Goal: Use online tool/utility: Utilize a website feature to perform a specific function

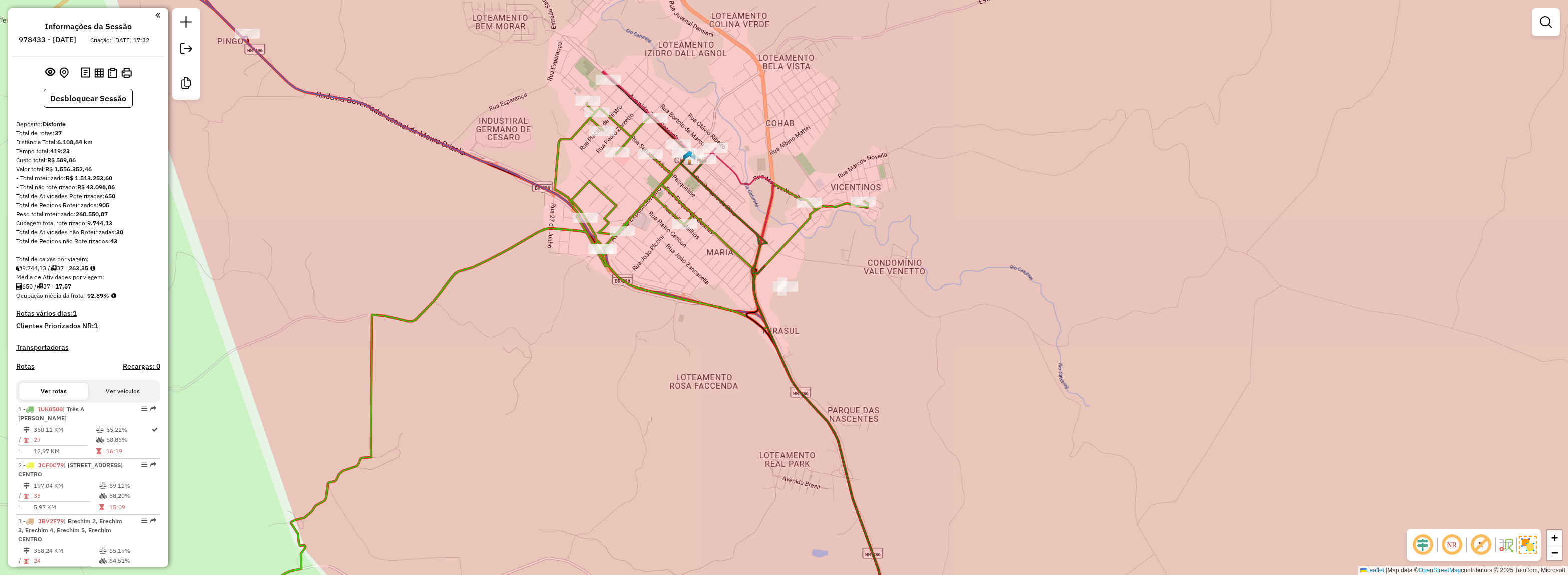
select select "*********"
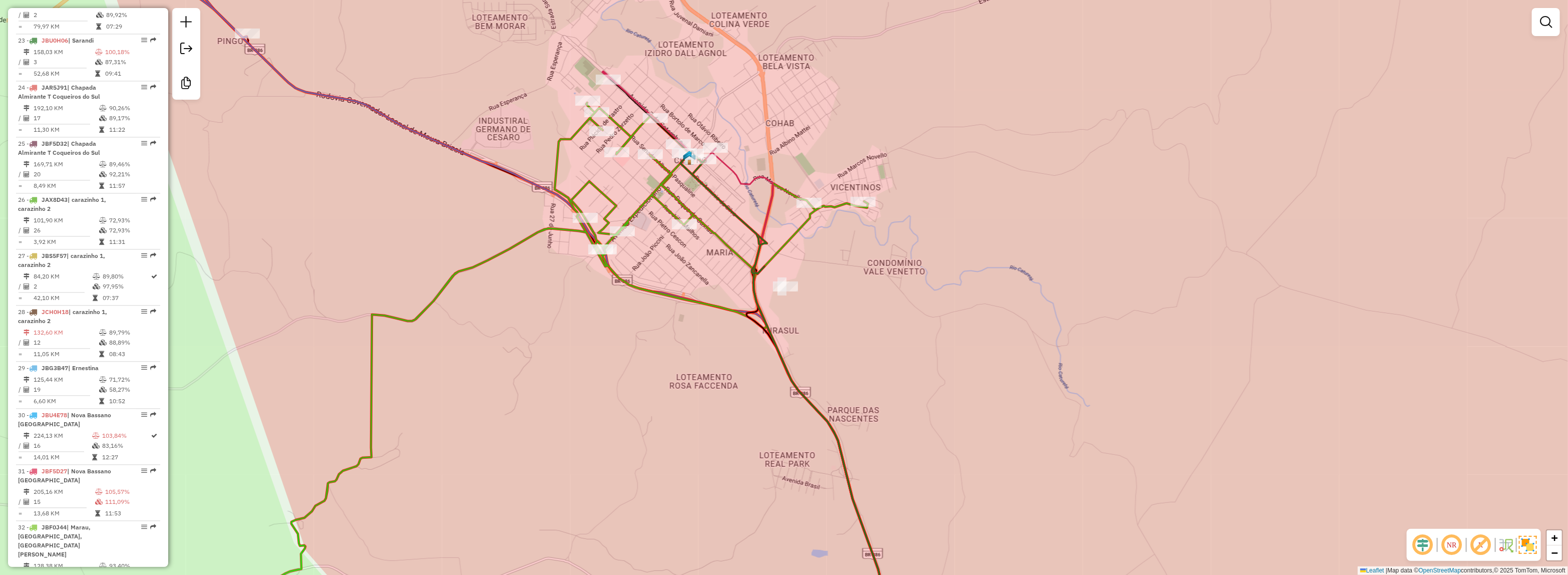
drag, startPoint x: 593, startPoint y: 562, endPoint x: 609, endPoint y: 485, distance: 78.6
click at [576, 574] on html "Aguarde... Pop-up bloqueado! Seu navegador bloqueou automáticamente a abertura …" at bounding box center [784, 287] width 1568 height 575
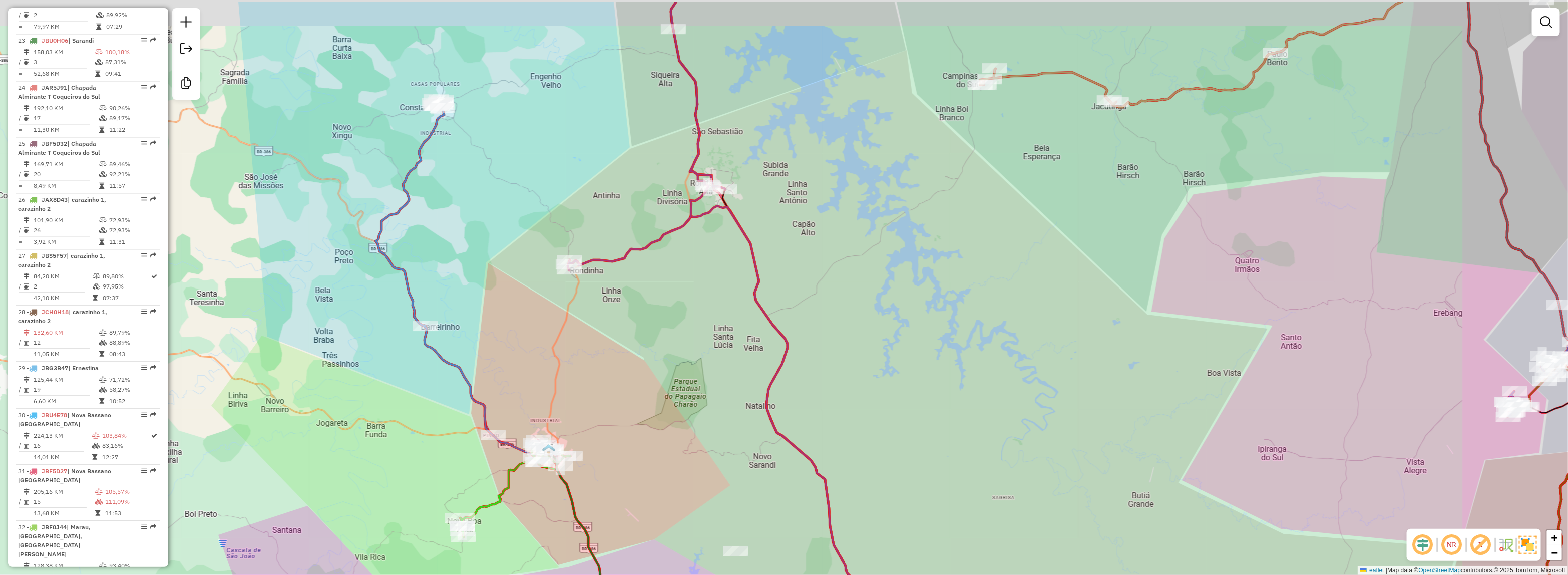
drag, startPoint x: 878, startPoint y: 279, endPoint x: 739, endPoint y: 339, distance: 151.4
click at [763, 339] on div "Janela de atendimento Grade de atendimento Capacidade Transportadoras Veículos …" at bounding box center [784, 287] width 1568 height 575
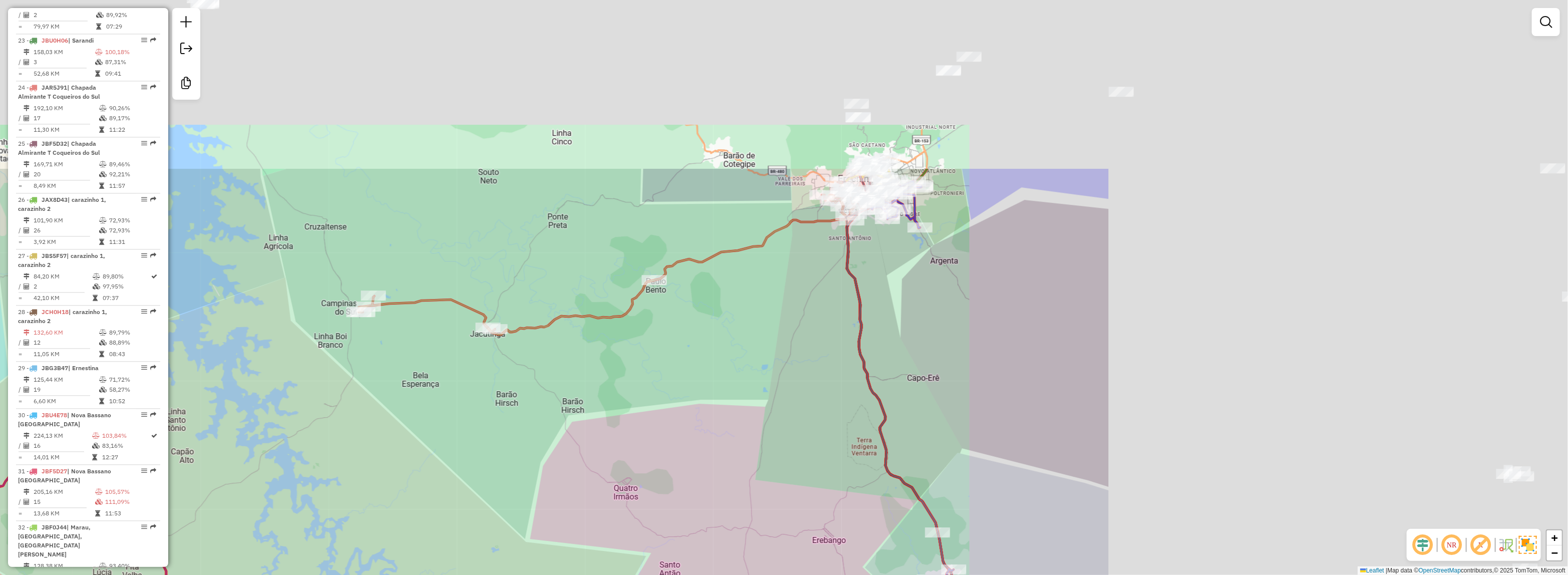
drag, startPoint x: 415, startPoint y: 428, endPoint x: 680, endPoint y: 321, distance: 285.8
click at [399, 436] on div "Janela de atendimento Grade de atendimento Capacidade Transportadoras Veículos …" at bounding box center [784, 287] width 1568 height 575
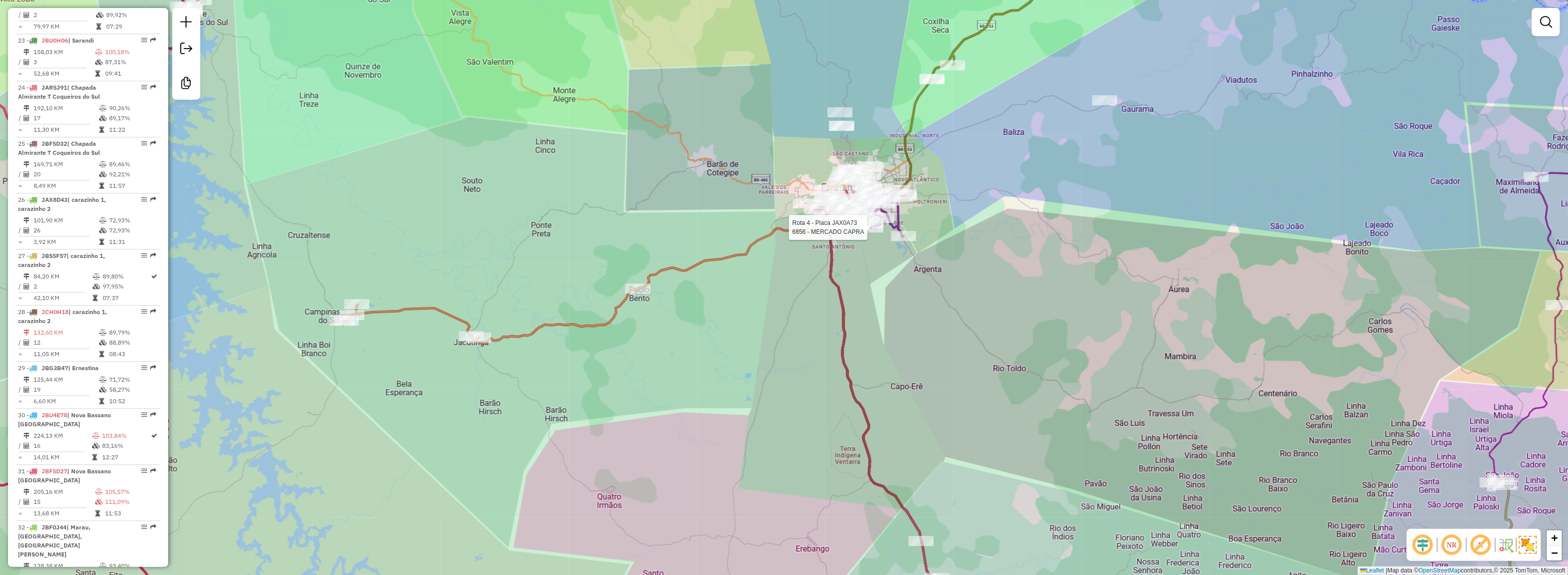
select select "*********"
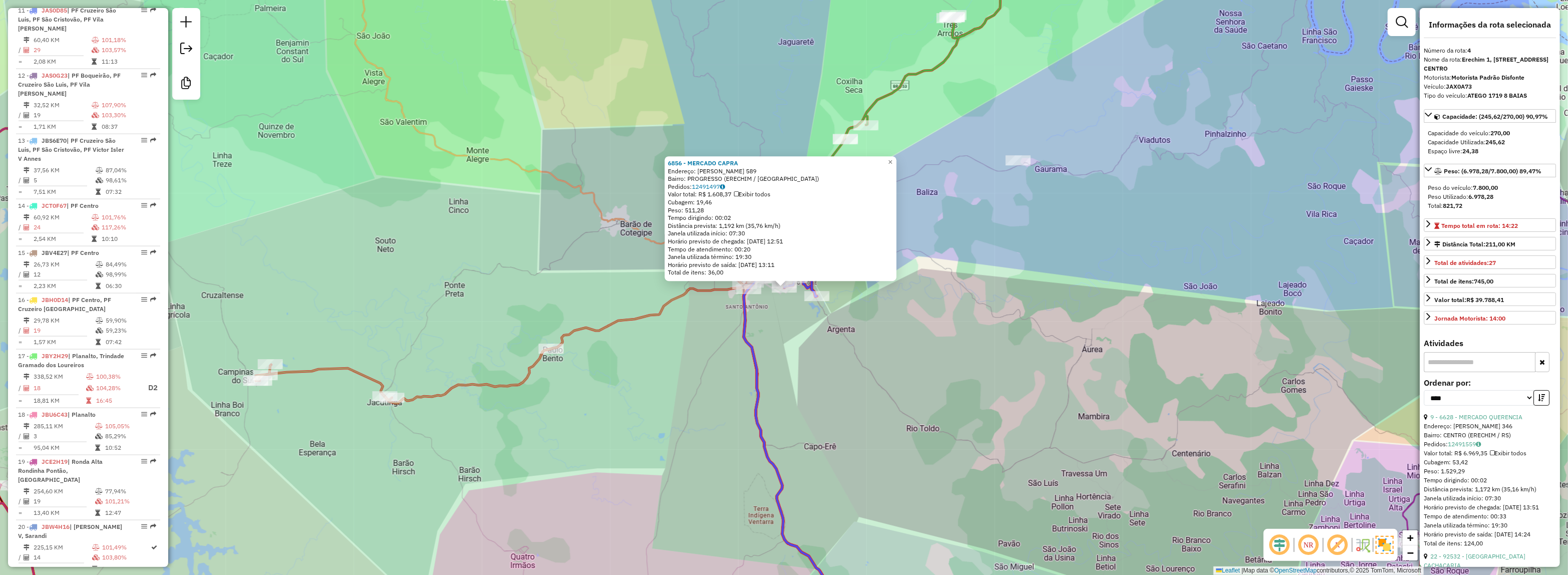
scroll to position [582, 0]
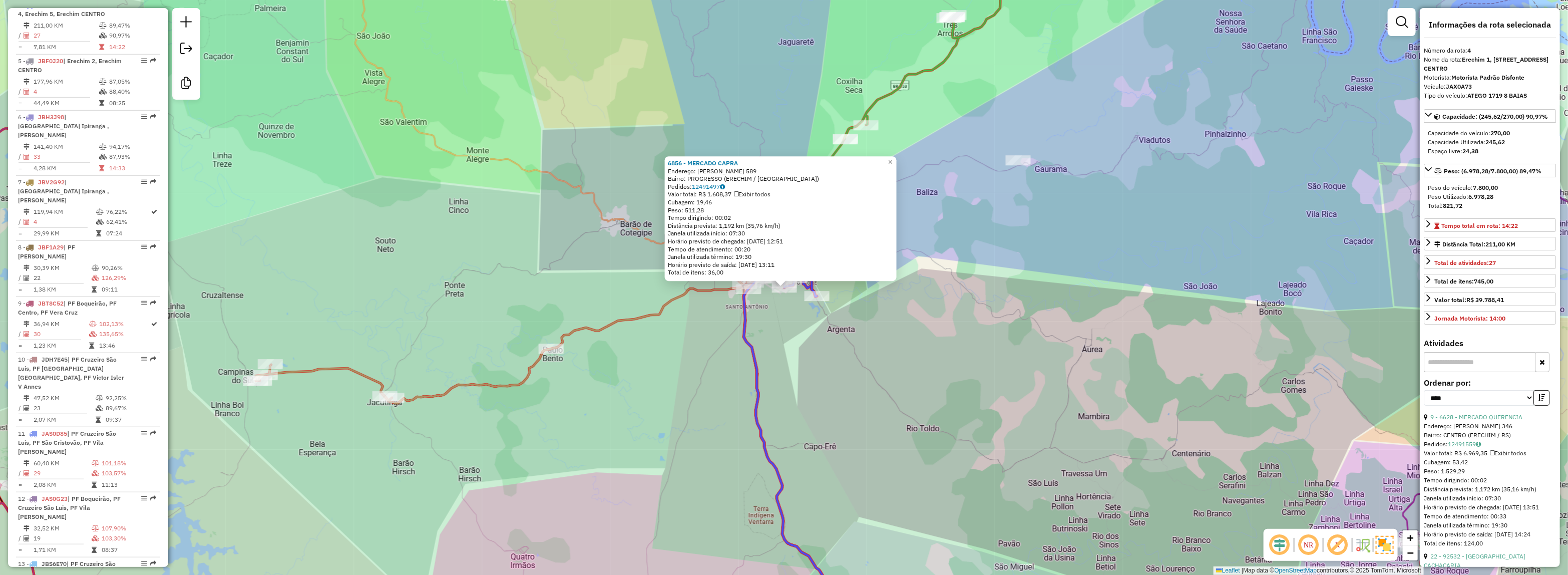
click at [787, 353] on div "6856 - MERCADO CAPRA Endereço: [PERSON_NAME] 589 Bairro: PROGRESSO (ERECHIM / […" at bounding box center [784, 287] width 1568 height 575
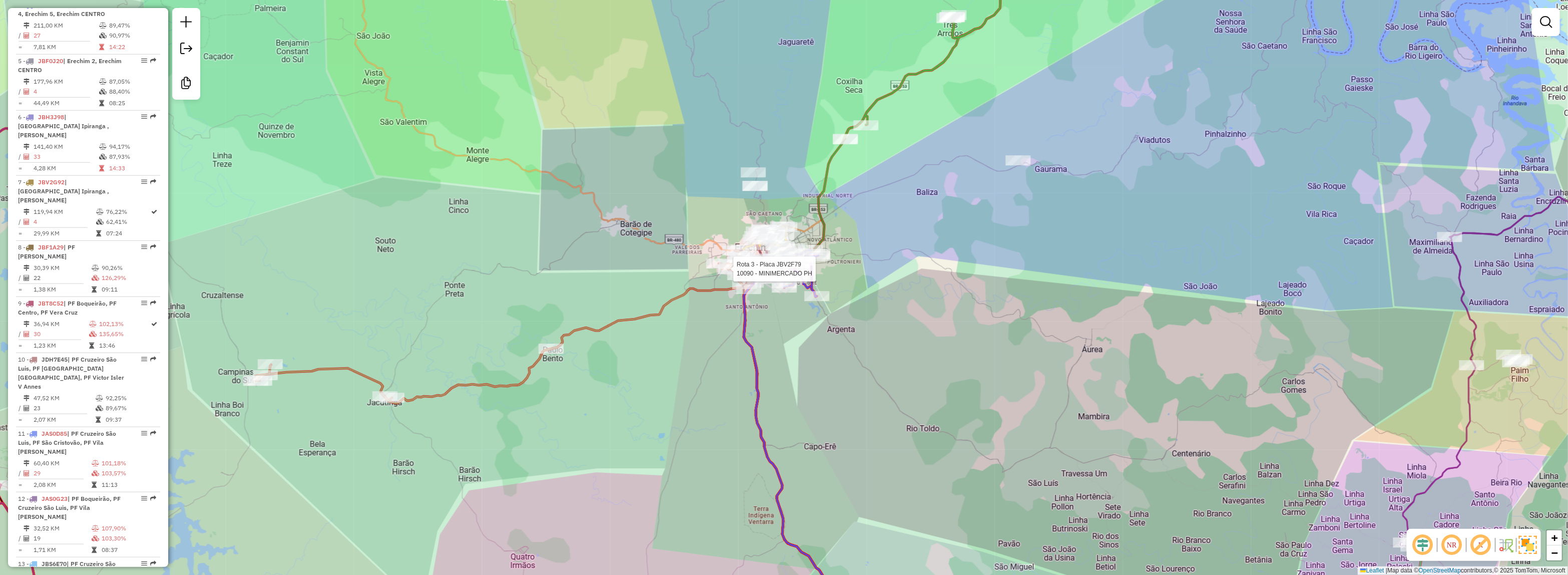
select select "*********"
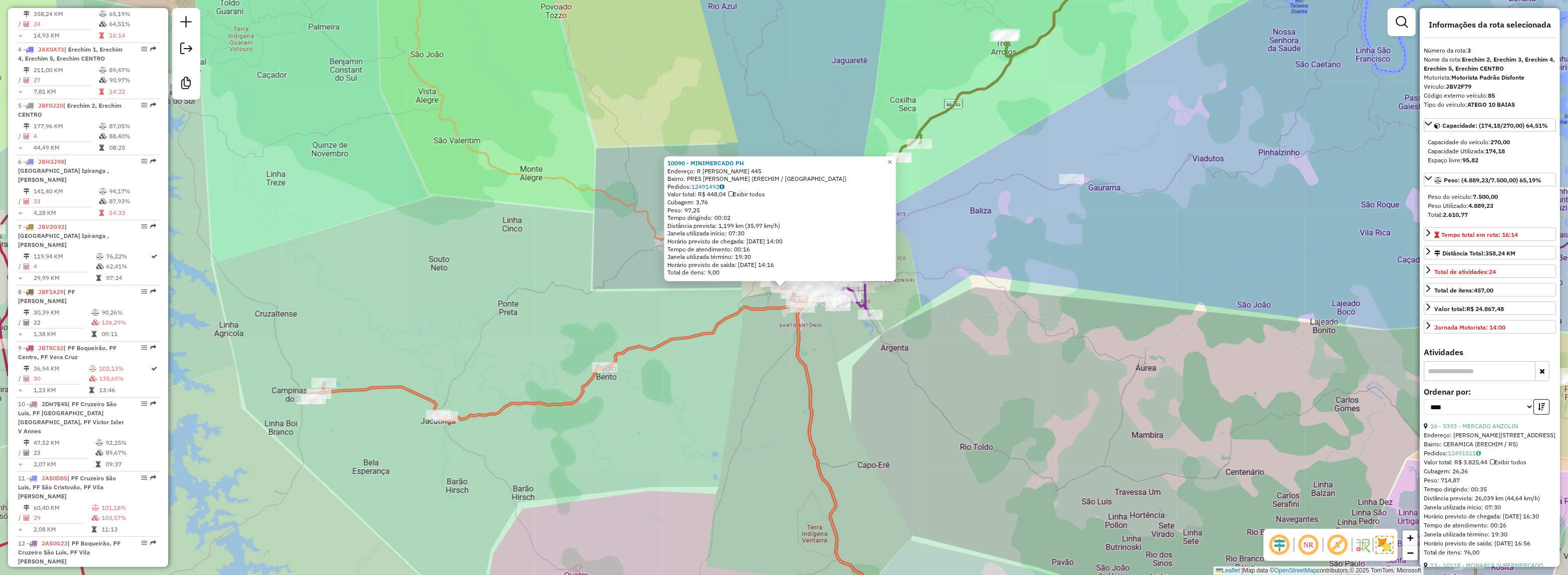
scroll to position [516, 0]
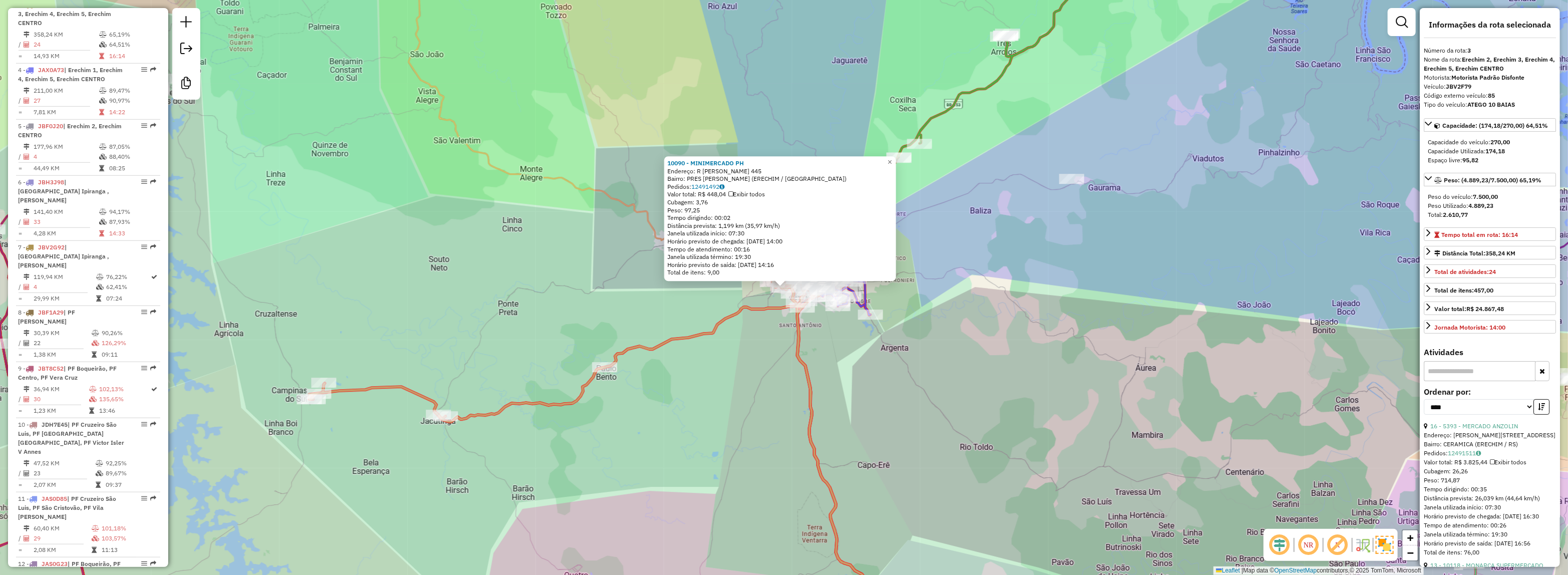
click at [750, 381] on div "10090 - MINIMERCADO PH Endereço: R JOSEFINA DALLA ROSA 445 Bairro: PRES VARGAS …" at bounding box center [784, 287] width 1568 height 575
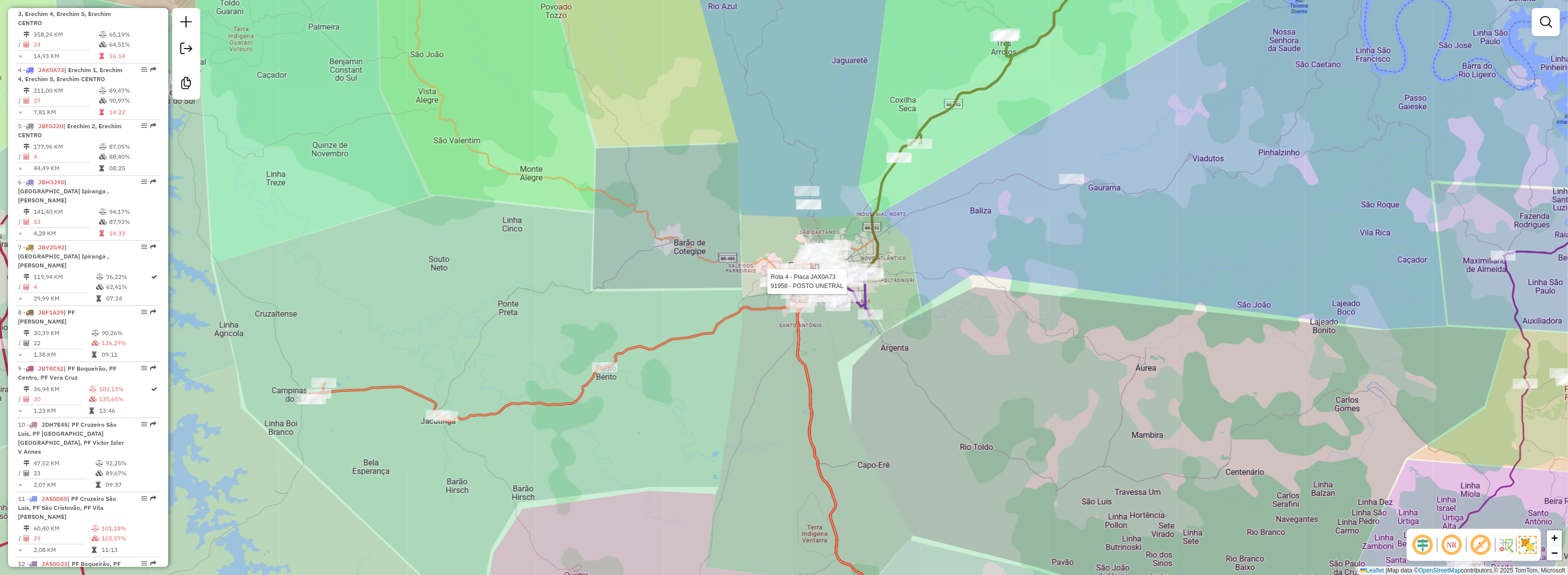
click at [862, 287] on div at bounding box center [850, 281] width 25 height 10
select select "*********"
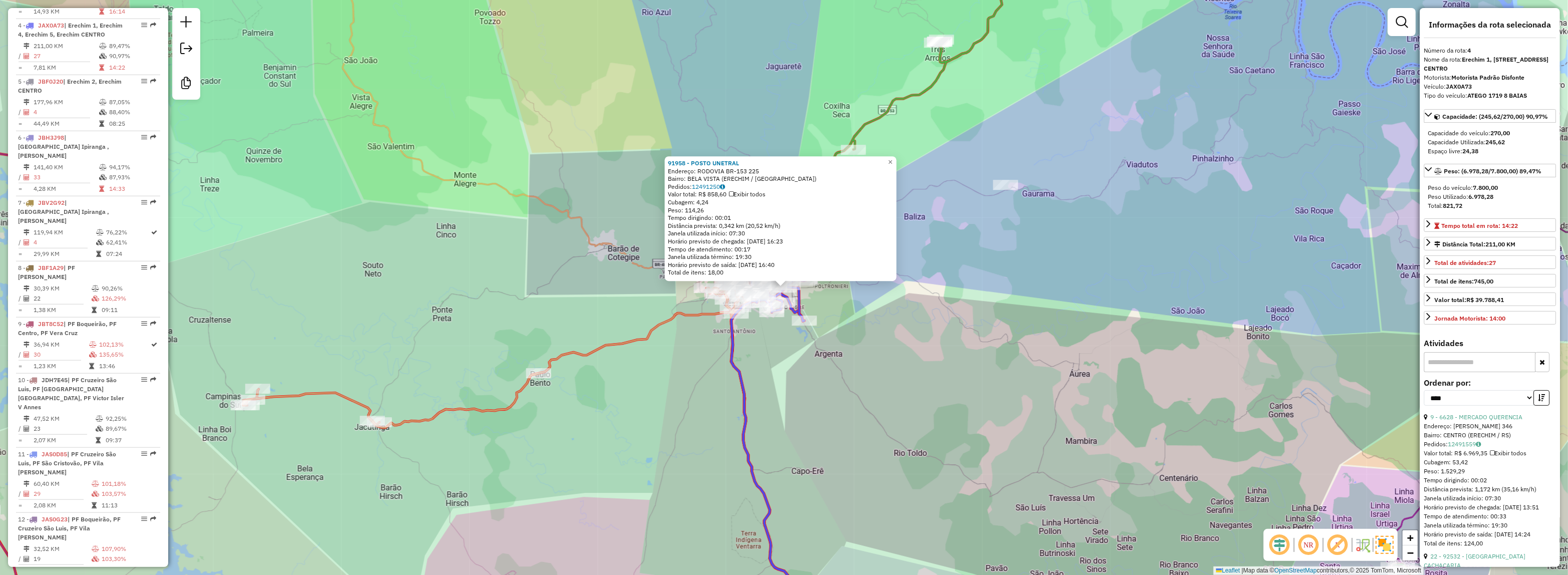
scroll to position [582, 0]
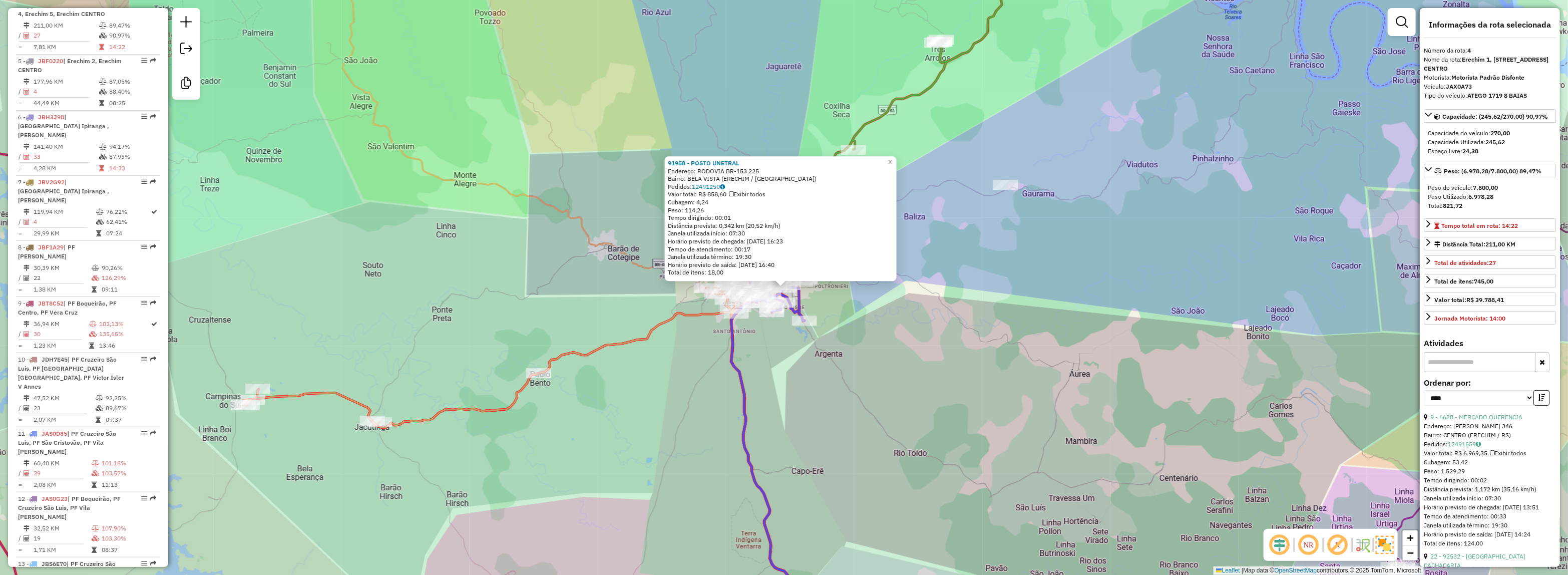
click at [731, 334] on icon at bounding box center [778, 462] width 93 height 340
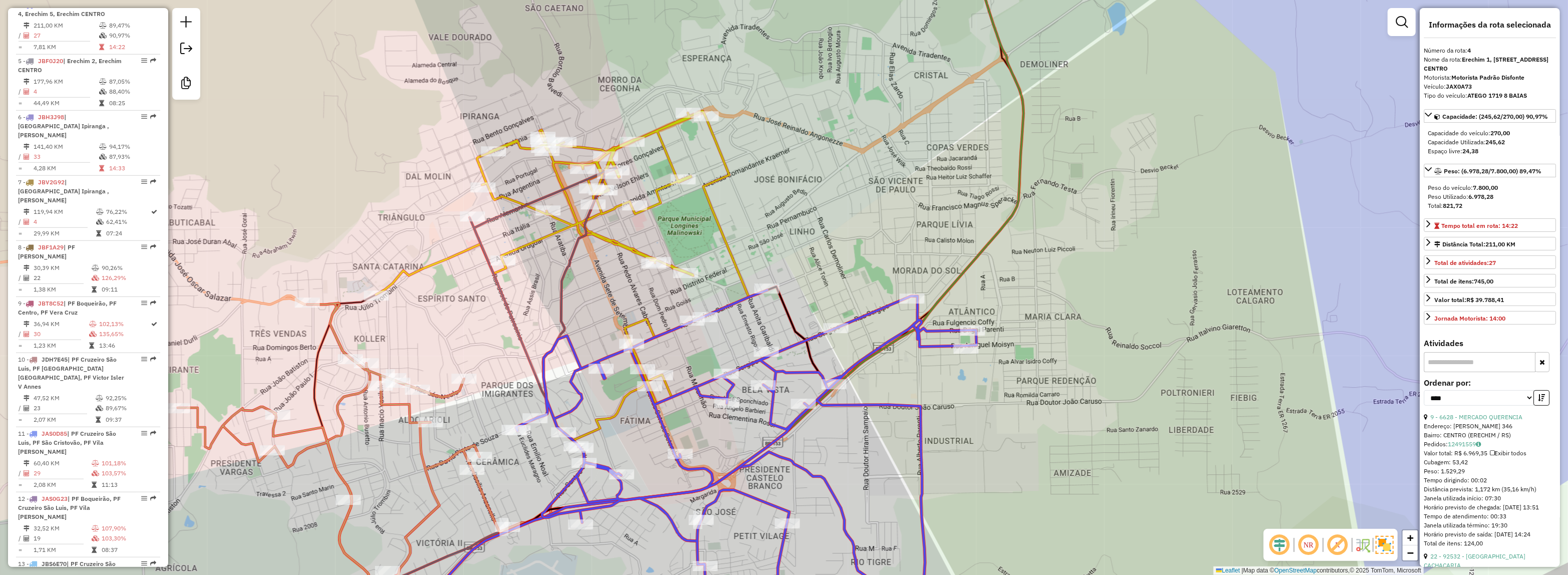
drag, startPoint x: 737, startPoint y: 338, endPoint x: 818, endPoint y: 304, distance: 87.8
click at [818, 298] on div "Janela de atendimento Grade de atendimento Capacidade Transportadoras Veículos …" at bounding box center [784, 287] width 1568 height 575
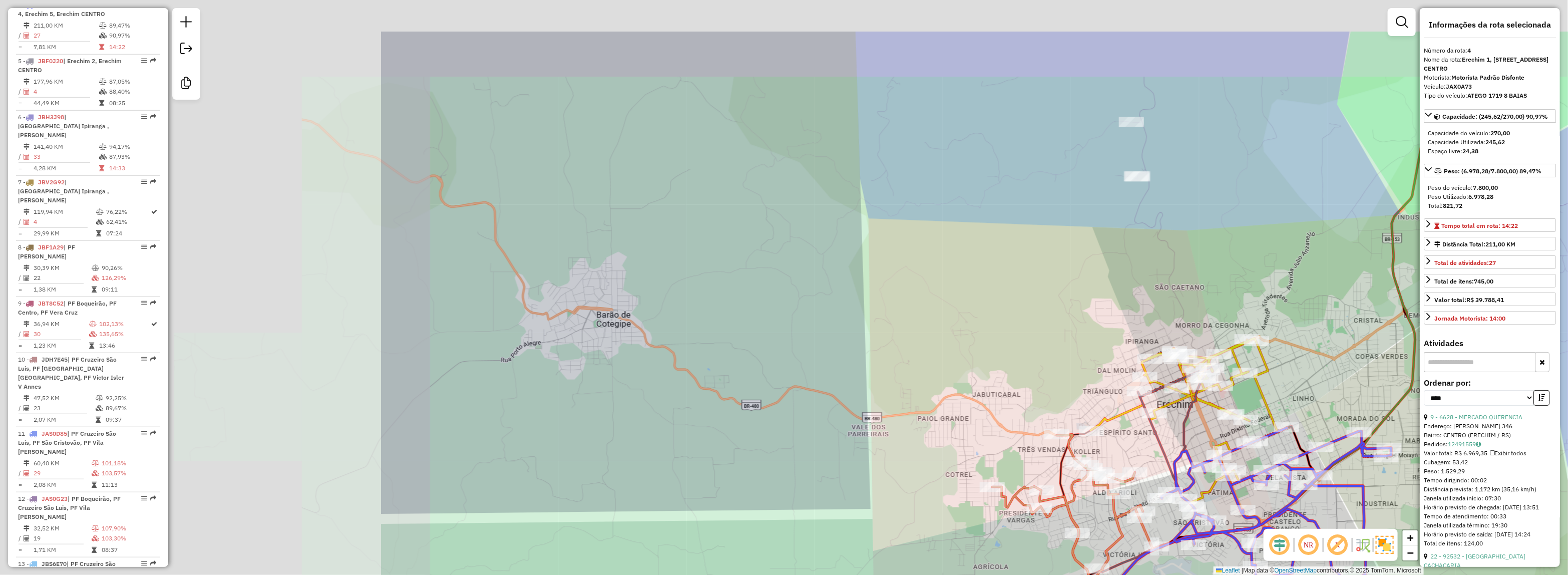
drag, startPoint x: 592, startPoint y: 318, endPoint x: 1115, endPoint y: 403, distance: 529.9
click at [1115, 403] on div "Janela de atendimento Grade de atendimento Capacidade Transportadoras Veículos …" at bounding box center [784, 287] width 1568 height 575
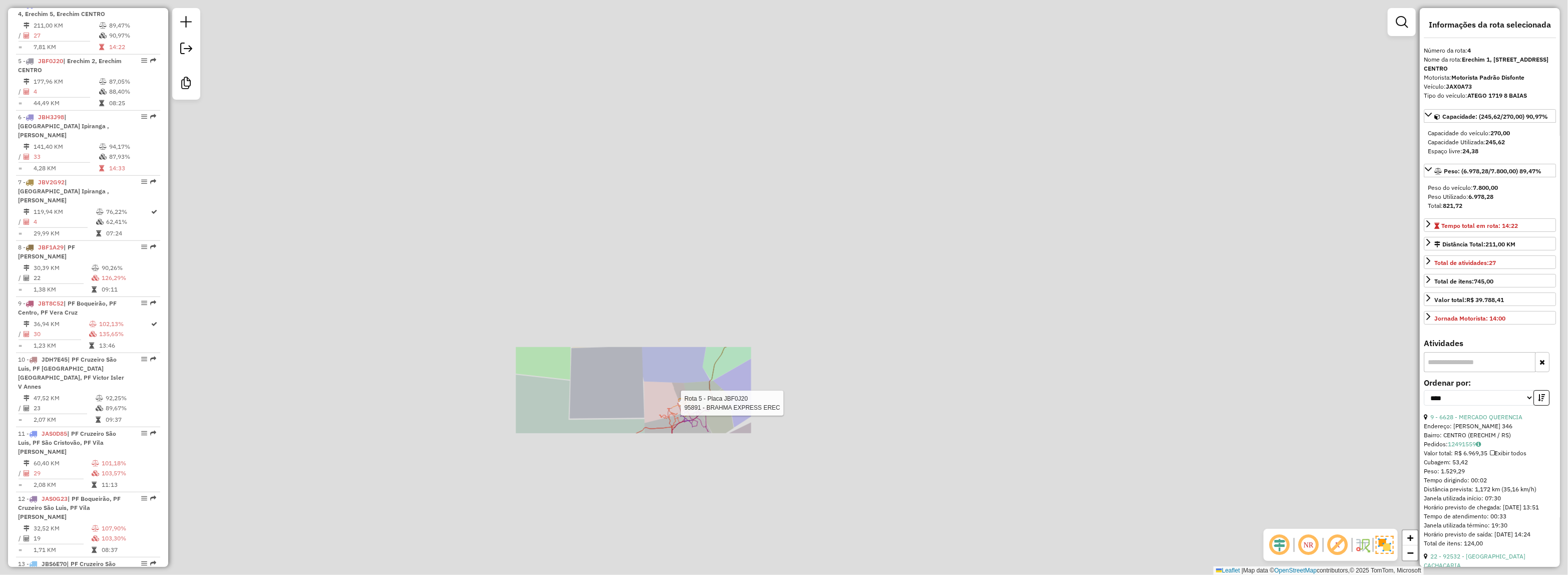
click at [892, 207] on div "Rota 5 - Placa JBF0J20 95891 - BRAHMA EXPRESS EREC Janela de atendimento Grade …" at bounding box center [784, 287] width 1568 height 575
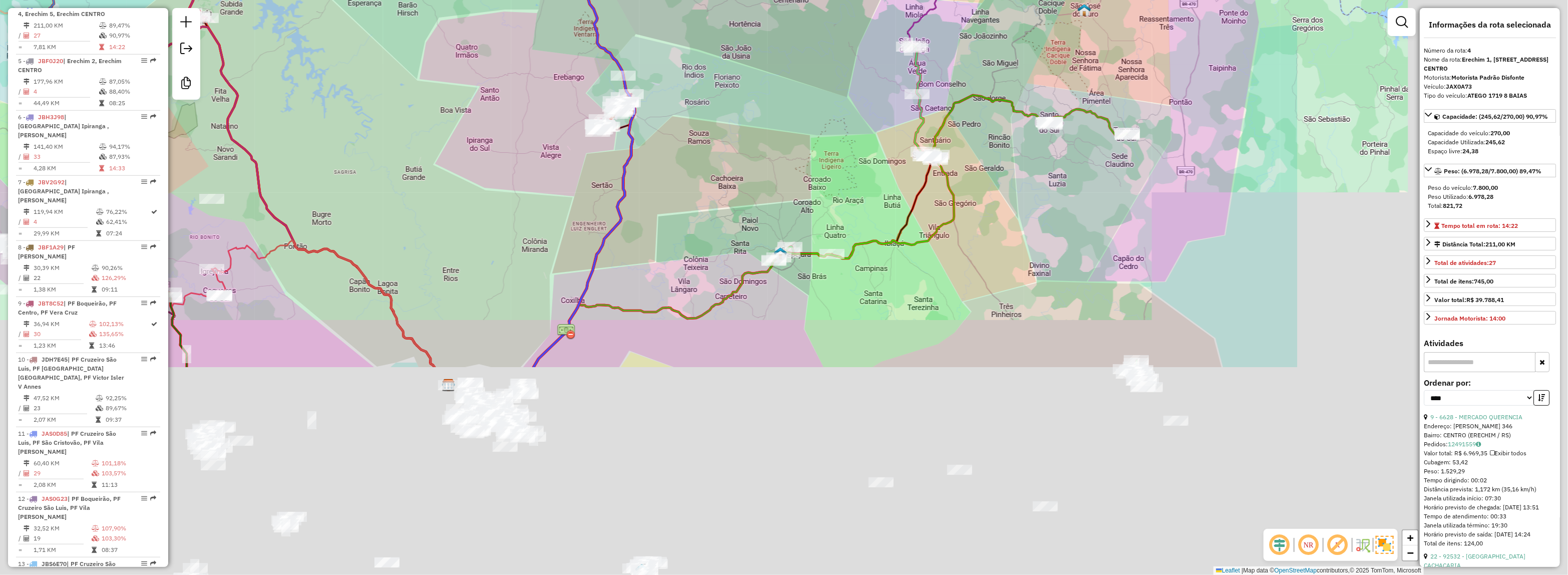
drag, startPoint x: 960, startPoint y: 317, endPoint x: 746, endPoint y: 214, distance: 237.5
click at [534, 54] on div "Rota 5 - Placa JBF0J20 95891 - BRAHMA EXPRESS EREC Janela de atendimento Grade …" at bounding box center [784, 287] width 1568 height 575
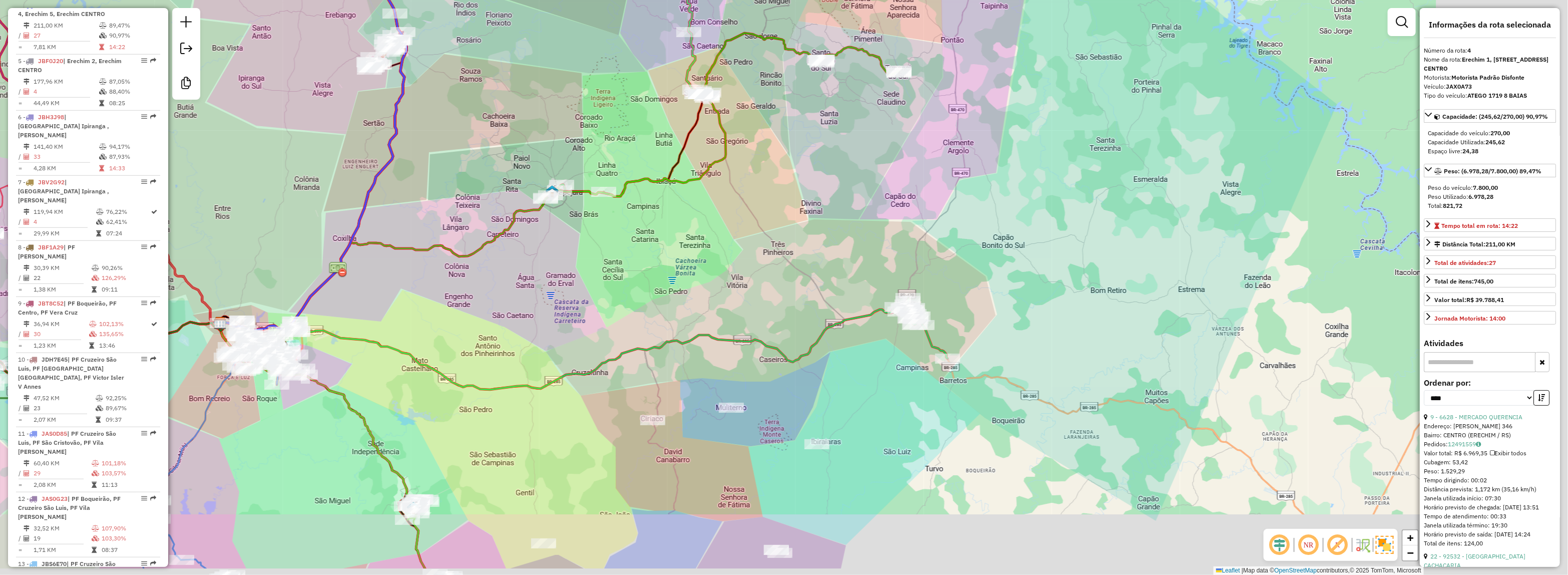
drag, startPoint x: 729, startPoint y: 312, endPoint x: 682, endPoint y: 305, distance: 47.5
click at [682, 305] on div "Rota 5 - Placa JBF0J20 95891 - BRAHMA EXPRESS EREC Janela de atendimento Grade …" at bounding box center [784, 287] width 1568 height 575
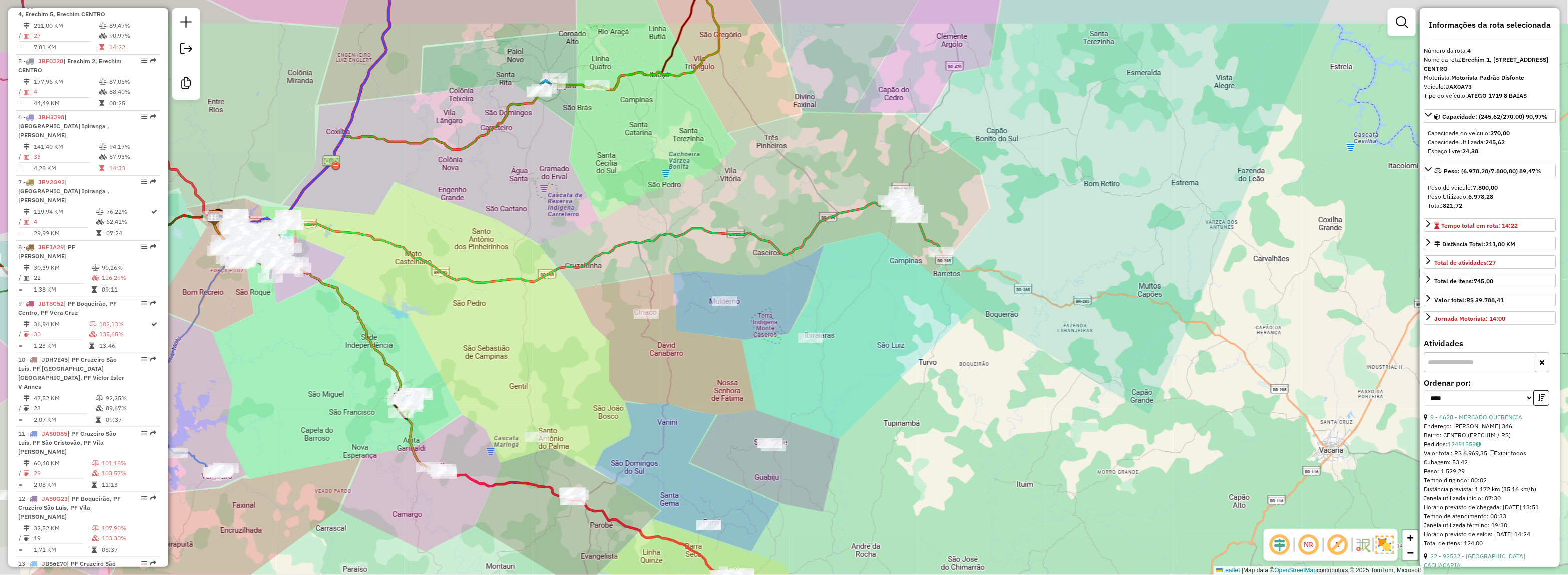
drag, startPoint x: 701, startPoint y: 247, endPoint x: 819, endPoint y: 296, distance: 127.8
click at [819, 296] on div "Rota 5 - Placa JBF0J20 95891 - BRAHMA EXPRESS EREC Janela de atendimento Grade …" at bounding box center [784, 287] width 1568 height 575
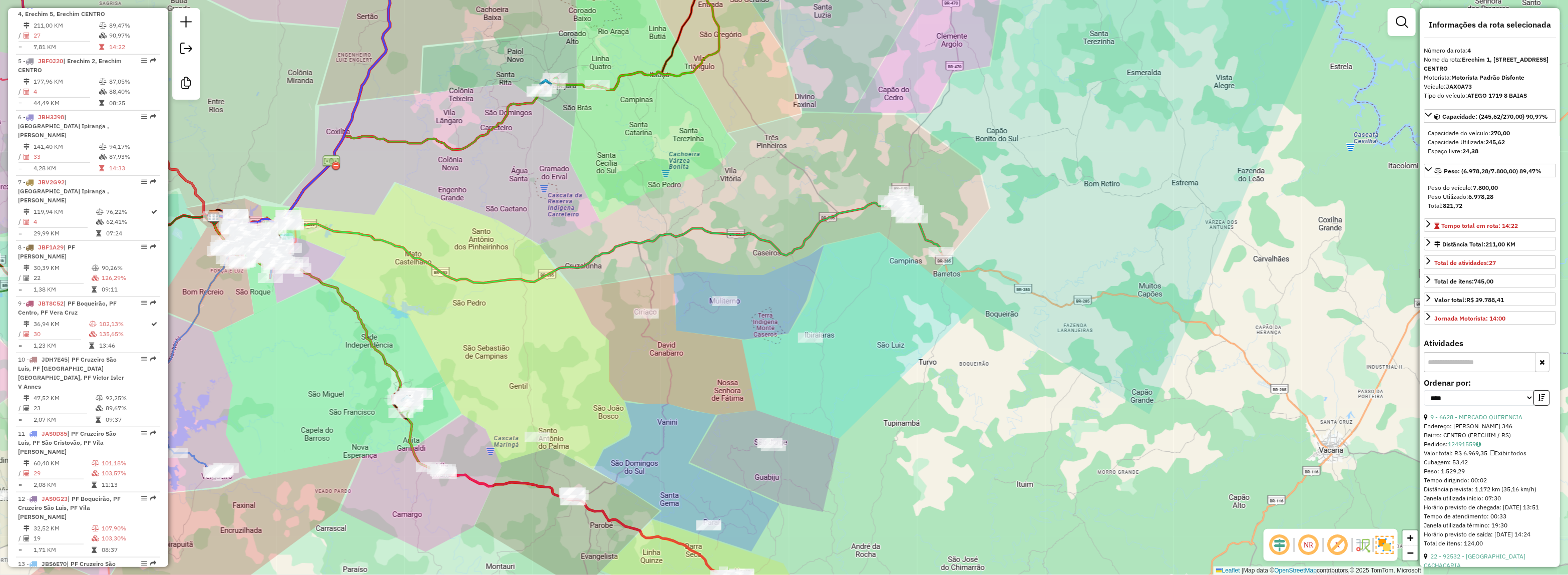
click at [998, 333] on div "Rota 5 - Placa JBF0J20 95891 - BRAHMA EXPRESS EREC Janela de atendimento Grade …" at bounding box center [784, 287] width 1568 height 575
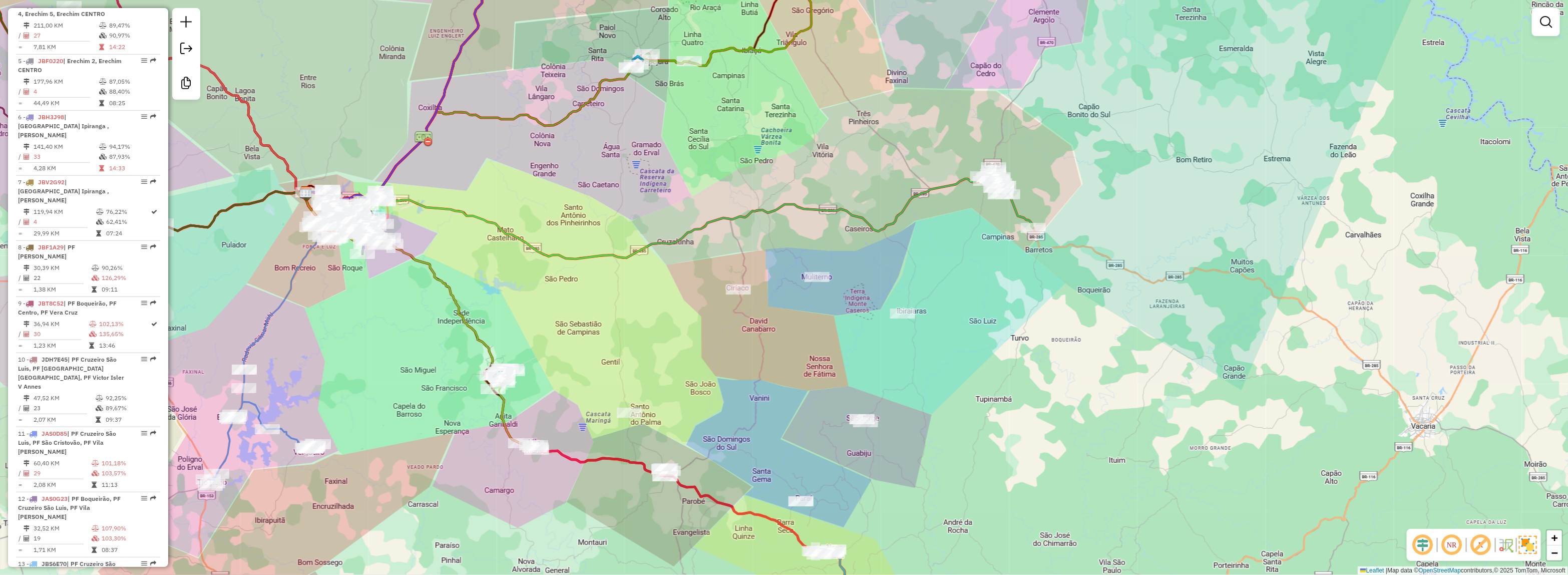
drag, startPoint x: 524, startPoint y: 239, endPoint x: 1009, endPoint y: 143, distance: 494.4
click at [983, 176] on icon at bounding box center [644, 217] width 677 height 82
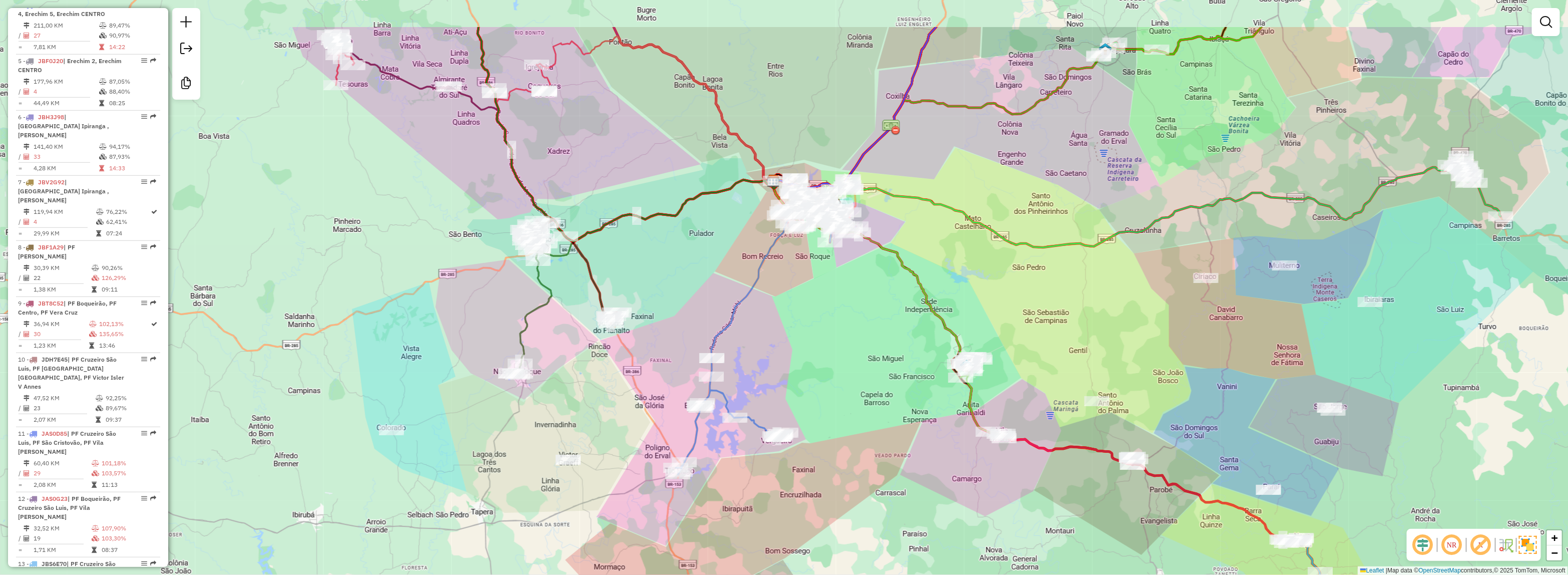
drag, startPoint x: 562, startPoint y: 292, endPoint x: 561, endPoint y: 309, distance: 17.0
click at [534, 391] on div "Rota 37 - Placa JBX5I93 15166 - MERCADO MERCAMAX Rota 37 - Placa JBX5I93 4557 -…" at bounding box center [784, 287] width 1568 height 575
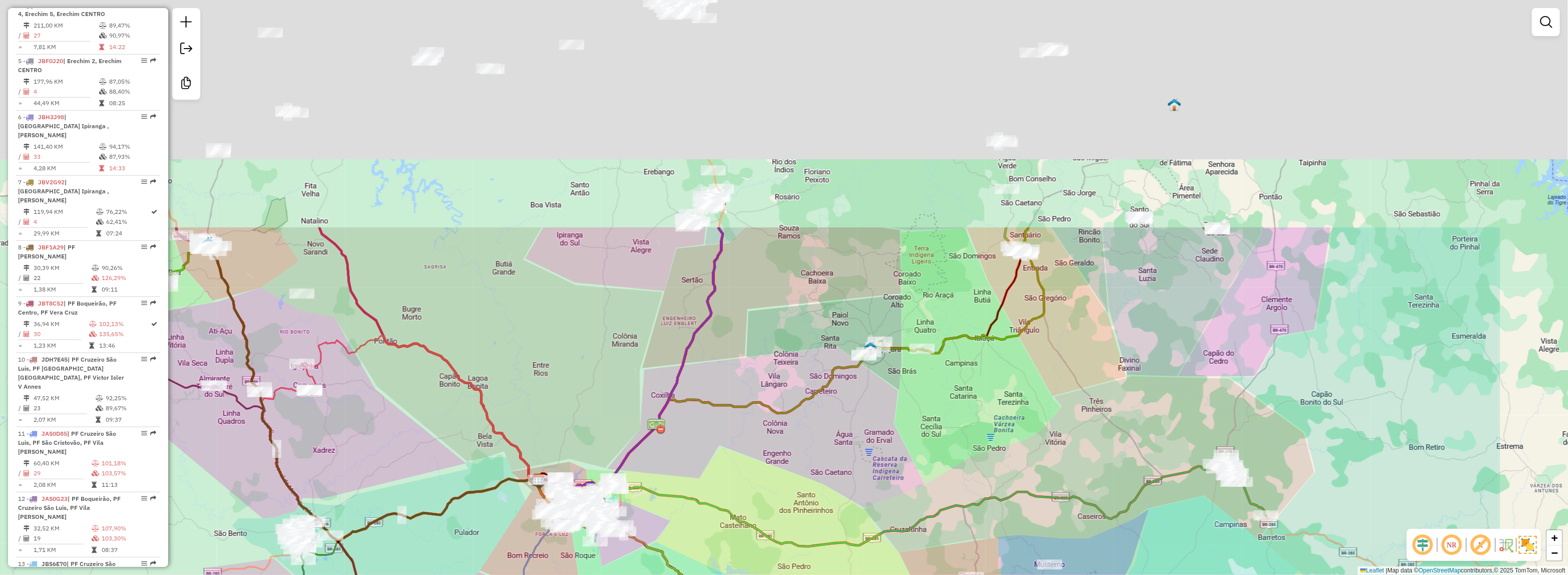
drag, startPoint x: 609, startPoint y: 209, endPoint x: 446, endPoint y: 396, distance: 248.1
click at [446, 396] on div "Janela de atendimento Grade de atendimento Capacidade Transportadoras Veículos …" at bounding box center [784, 287] width 1568 height 575
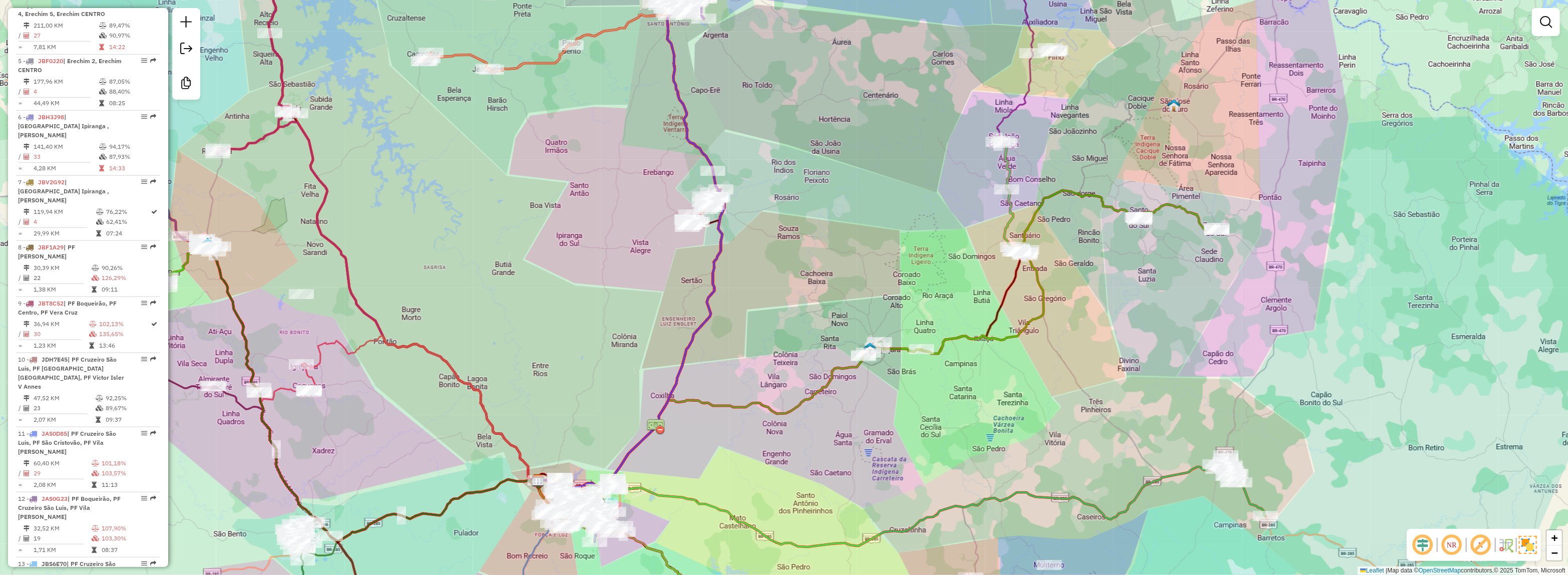
drag, startPoint x: 604, startPoint y: 308, endPoint x: 884, endPoint y: 296, distance: 280.3
click at [890, 300] on div "Janela de atendimento Grade de atendimento Capacidade Transportadoras Veículos …" at bounding box center [784, 287] width 1568 height 575
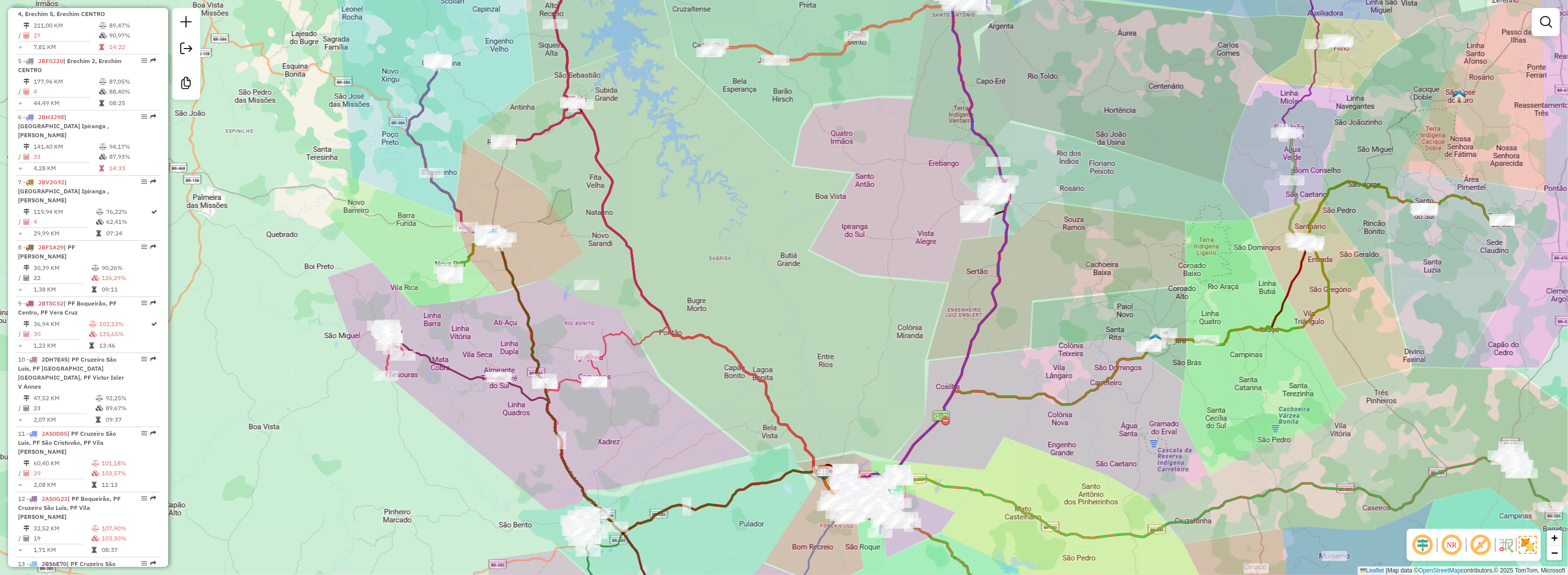
click at [706, 313] on div "Janela de atendimento Grade de atendimento Capacidade Transportadoras Veículos …" at bounding box center [784, 287] width 1568 height 575
